Goal: Transaction & Acquisition: Purchase product/service

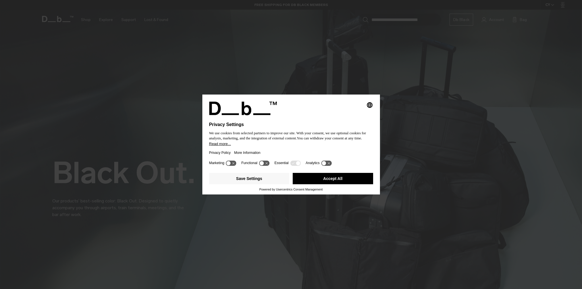
click at [336, 182] on button "Accept All" at bounding box center [333, 178] width 80 height 11
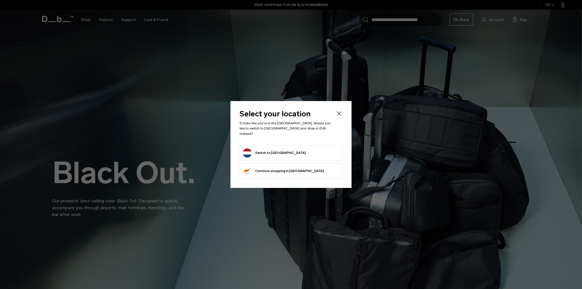
click at [308, 153] on form "Switch to Netherlands" at bounding box center [291, 153] width 97 height 9
click at [279, 150] on button "Switch to Netherlands" at bounding box center [274, 153] width 63 height 9
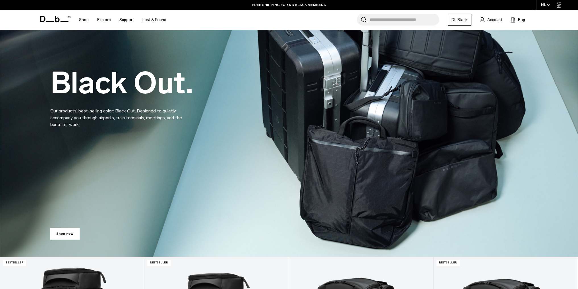
scroll to position [85, 0]
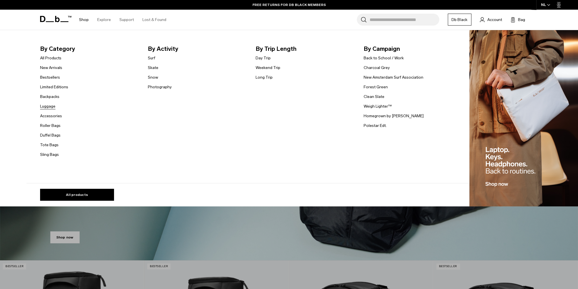
click at [49, 104] on link "Luggage" at bounding box center [47, 107] width 15 height 6
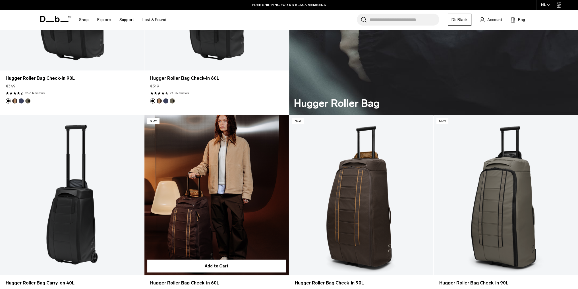
scroll to position [1592, 0]
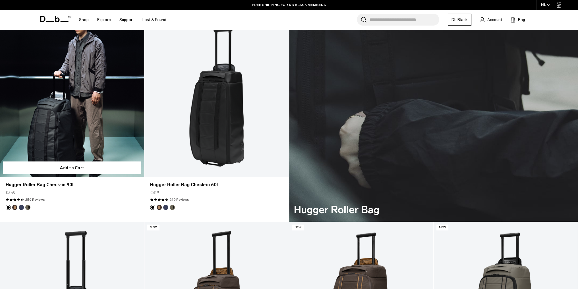
click at [68, 120] on link "Hugger Roller Bag Check-in 90L" at bounding box center [72, 97] width 144 height 160
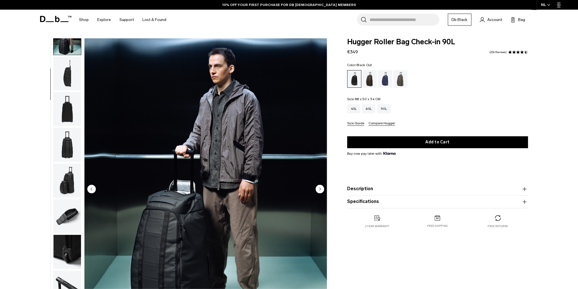
click at [320, 190] on circle "Next slide" at bounding box center [320, 189] width 9 height 9
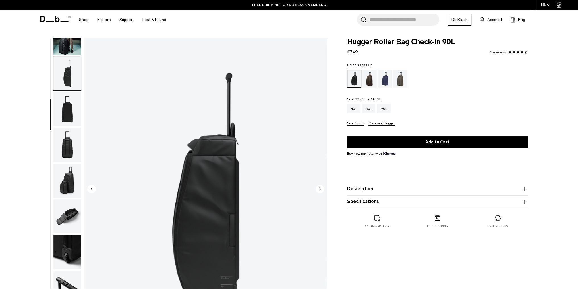
click at [320, 190] on circle "Next slide" at bounding box center [320, 189] width 9 height 9
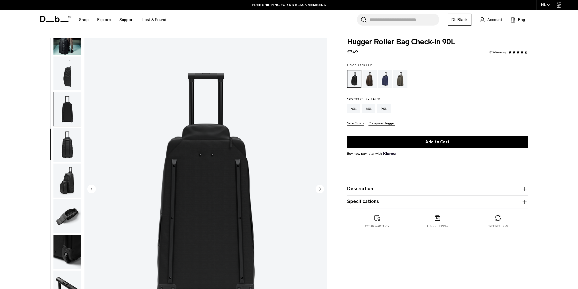
click at [320, 190] on circle "Next slide" at bounding box center [320, 189] width 9 height 9
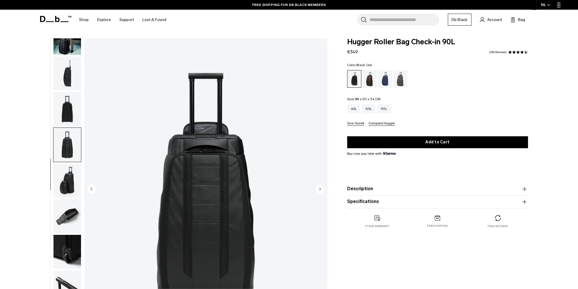
click at [320, 190] on circle "Next slide" at bounding box center [320, 189] width 9 height 9
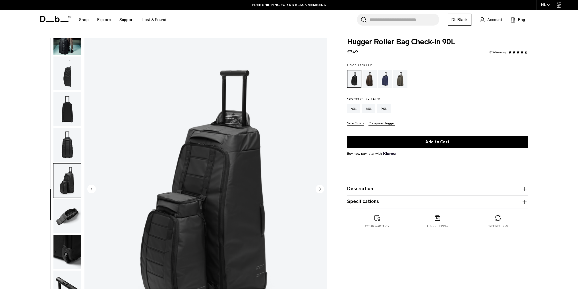
click at [320, 190] on circle "Next slide" at bounding box center [320, 189] width 9 height 9
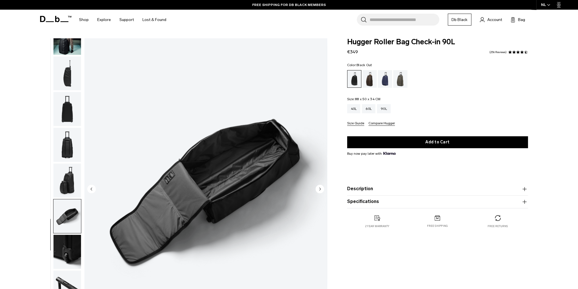
drag, startPoint x: 91, startPoint y: 190, endPoint x: 94, endPoint y: 189, distance: 3.1
click at [94, 189] on circle "Previous slide" at bounding box center [91, 189] width 9 height 9
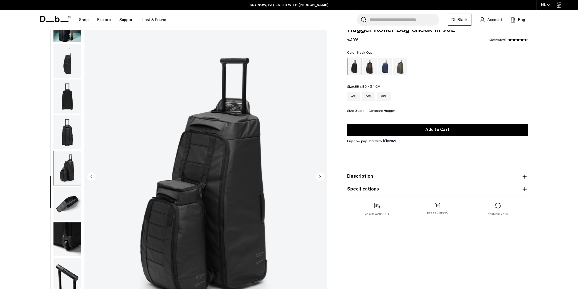
scroll to position [0, 0]
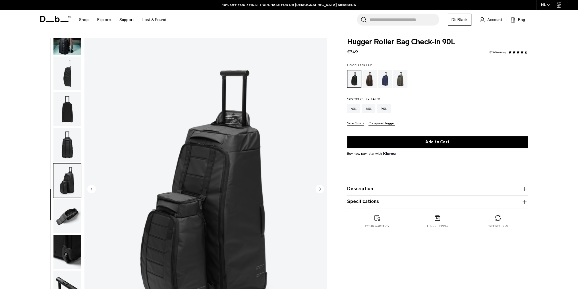
click at [344, 42] on div "Hugger Roller Bag Check-in 90L €349 4.7 star rating 256 Reviews Color: Black Ou…" at bounding box center [437, 138] width 215 height 201
drag, startPoint x: 348, startPoint y: 41, endPoint x: 463, endPoint y: 37, distance: 115.2
click at [463, 37] on body "Skip to content BUY NOW, PAY LATER WITH KLARNA 10% OFF YOUR FIRST PURCHASE FOR …" at bounding box center [289, 144] width 578 height 289
copy span "Hugger Roller Bag Check-in 90L"
click at [64, 213] on img "button" at bounding box center [67, 217] width 28 height 34
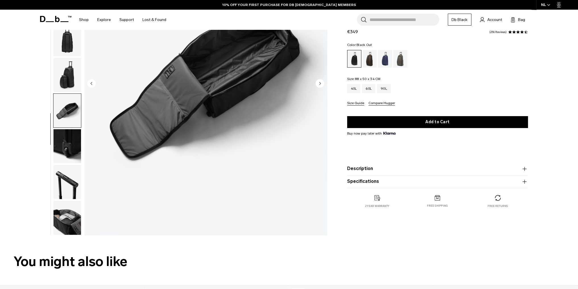
scroll to position [114, 0]
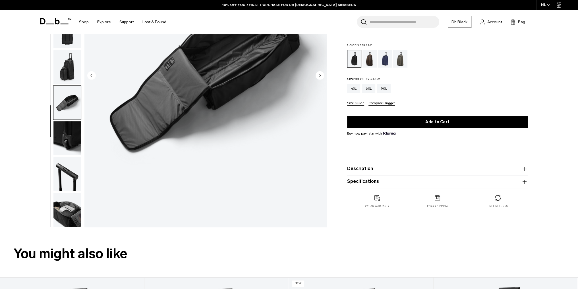
click at [70, 140] on img "button" at bounding box center [67, 138] width 28 height 34
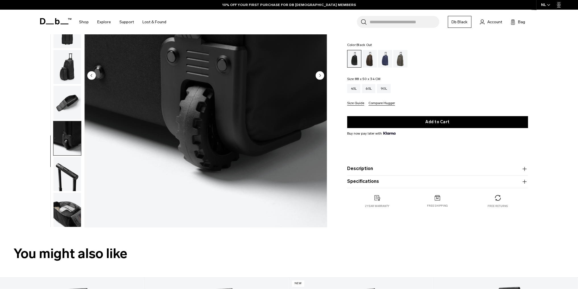
click at [60, 220] on img "button" at bounding box center [67, 210] width 28 height 34
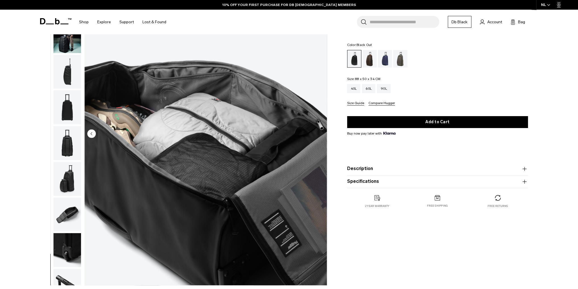
scroll to position [0, 0]
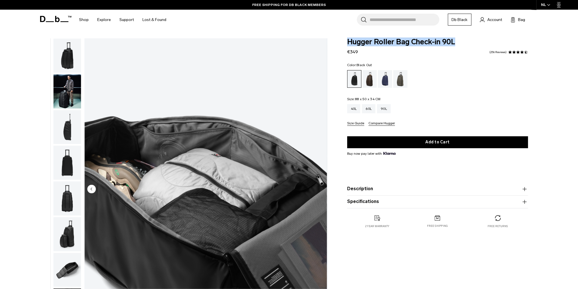
click at [68, 95] on img "button" at bounding box center [67, 92] width 28 height 34
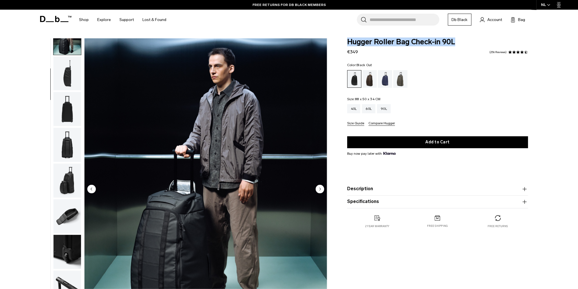
scroll to position [85, 0]
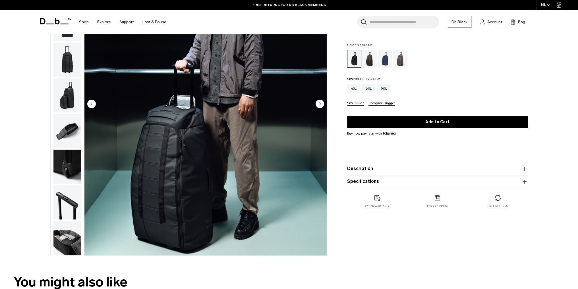
click at [63, 128] on img "button" at bounding box center [67, 131] width 28 height 34
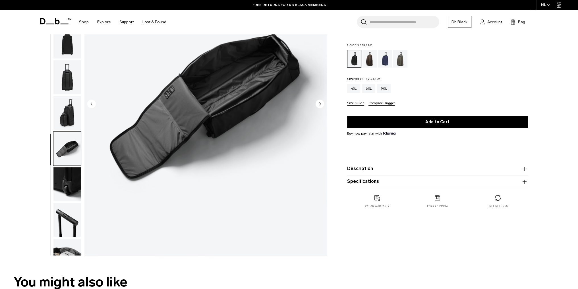
scroll to position [0, 0]
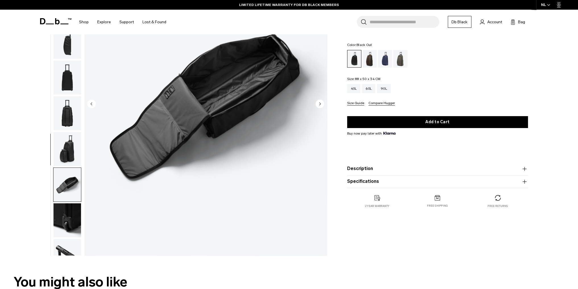
click at [69, 77] on img "button" at bounding box center [67, 78] width 28 height 34
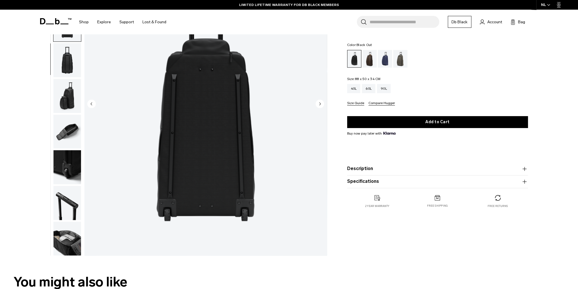
scroll to position [54, 0]
click at [66, 164] on img "button" at bounding box center [67, 167] width 28 height 34
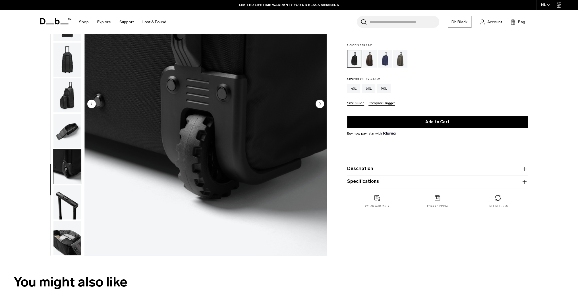
click at [66, 222] on img "button" at bounding box center [67, 239] width 28 height 34
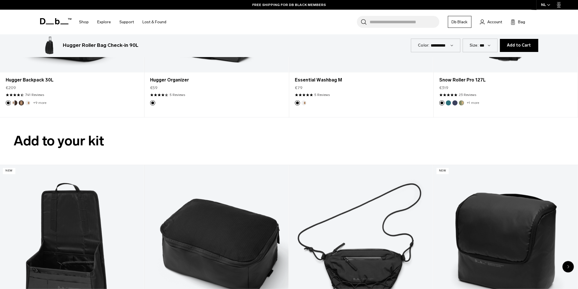
scroll to position [1251, 0]
